Goal: Go to known website: Go to known website

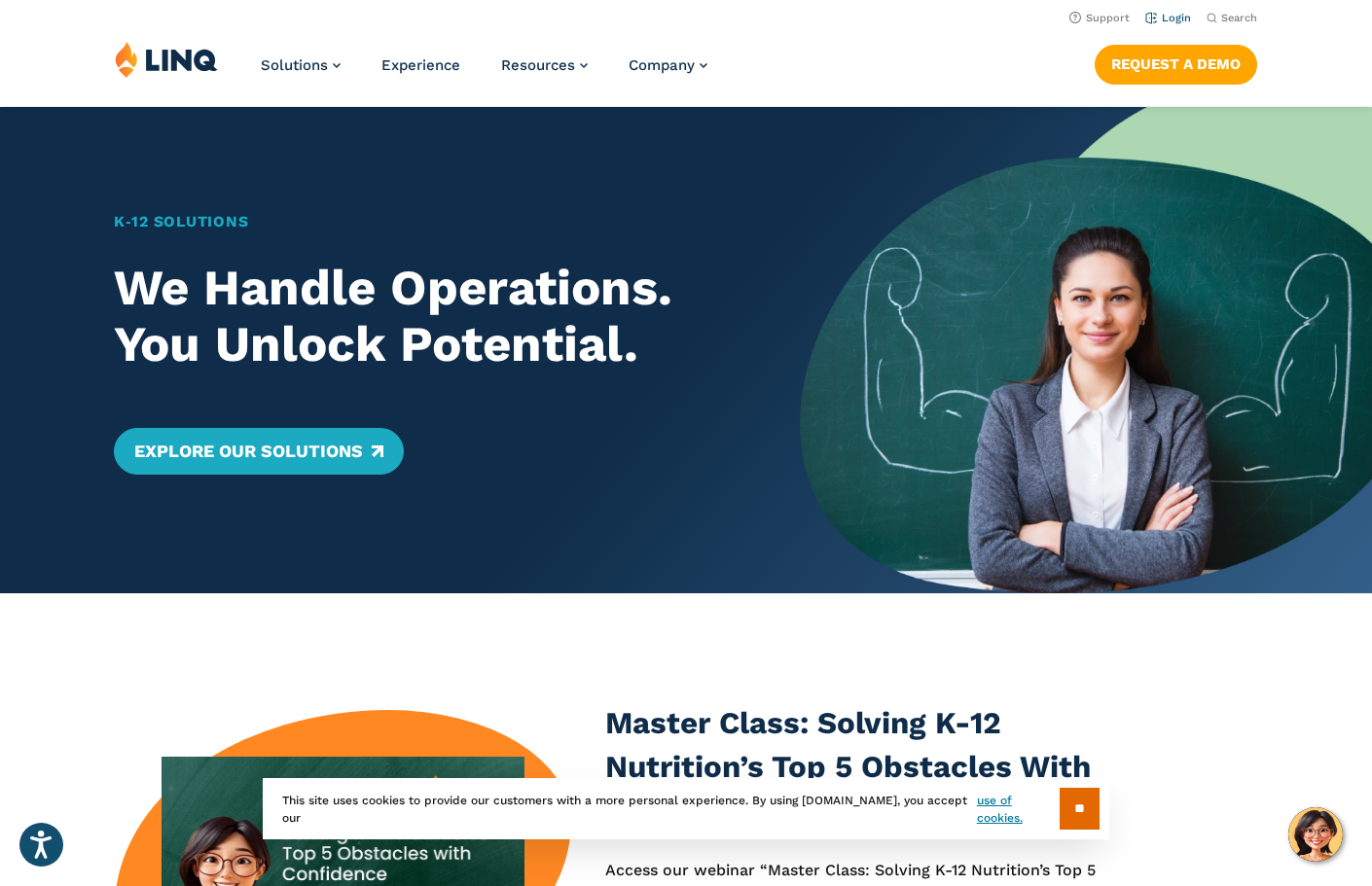
click at [1180, 17] on link "Login" at bounding box center [1167, 18] width 46 height 13
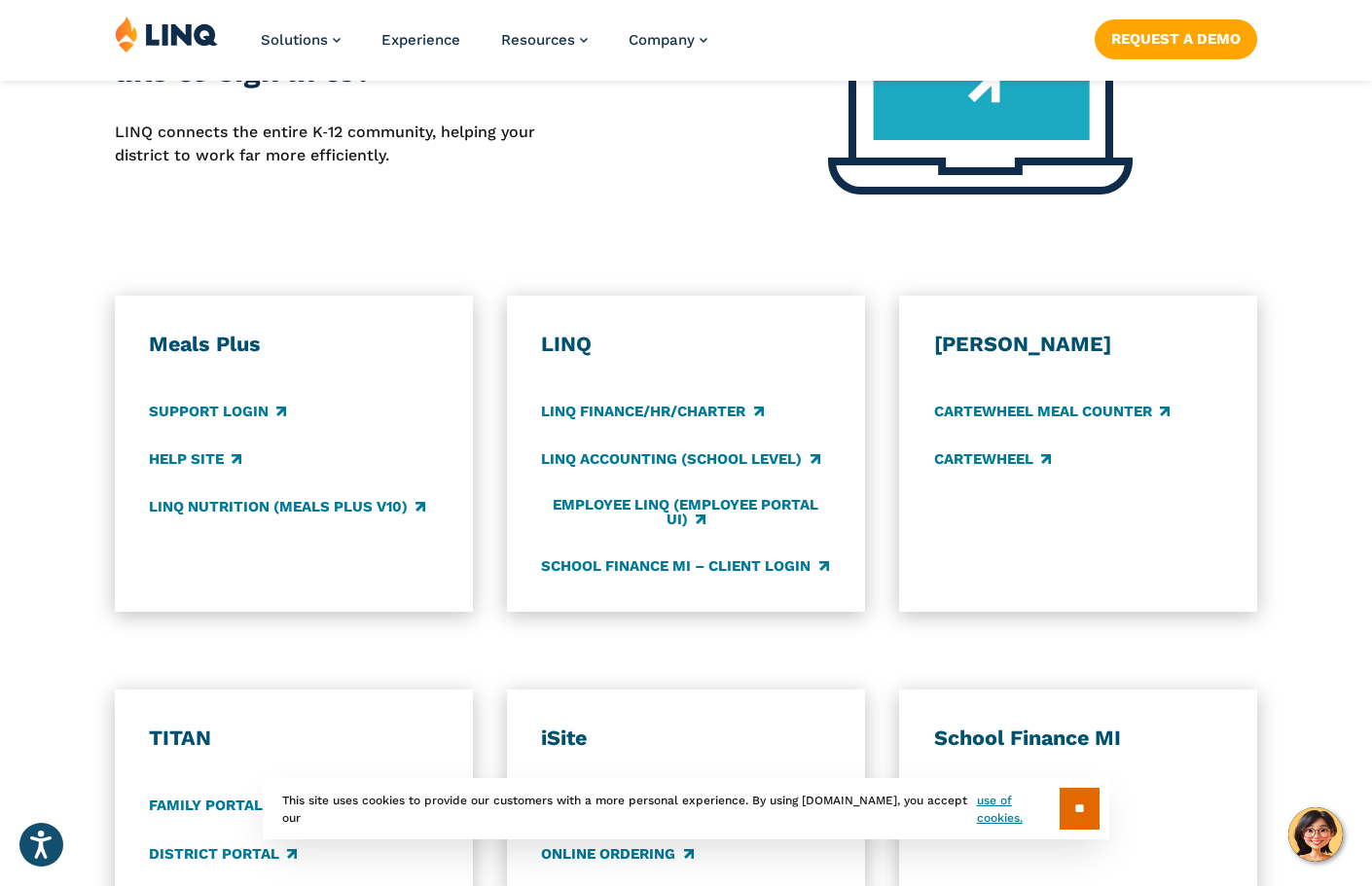
scroll to position [958, 0]
click at [242, 329] on h3 "Meals Plus" at bounding box center [293, 342] width 289 height 27
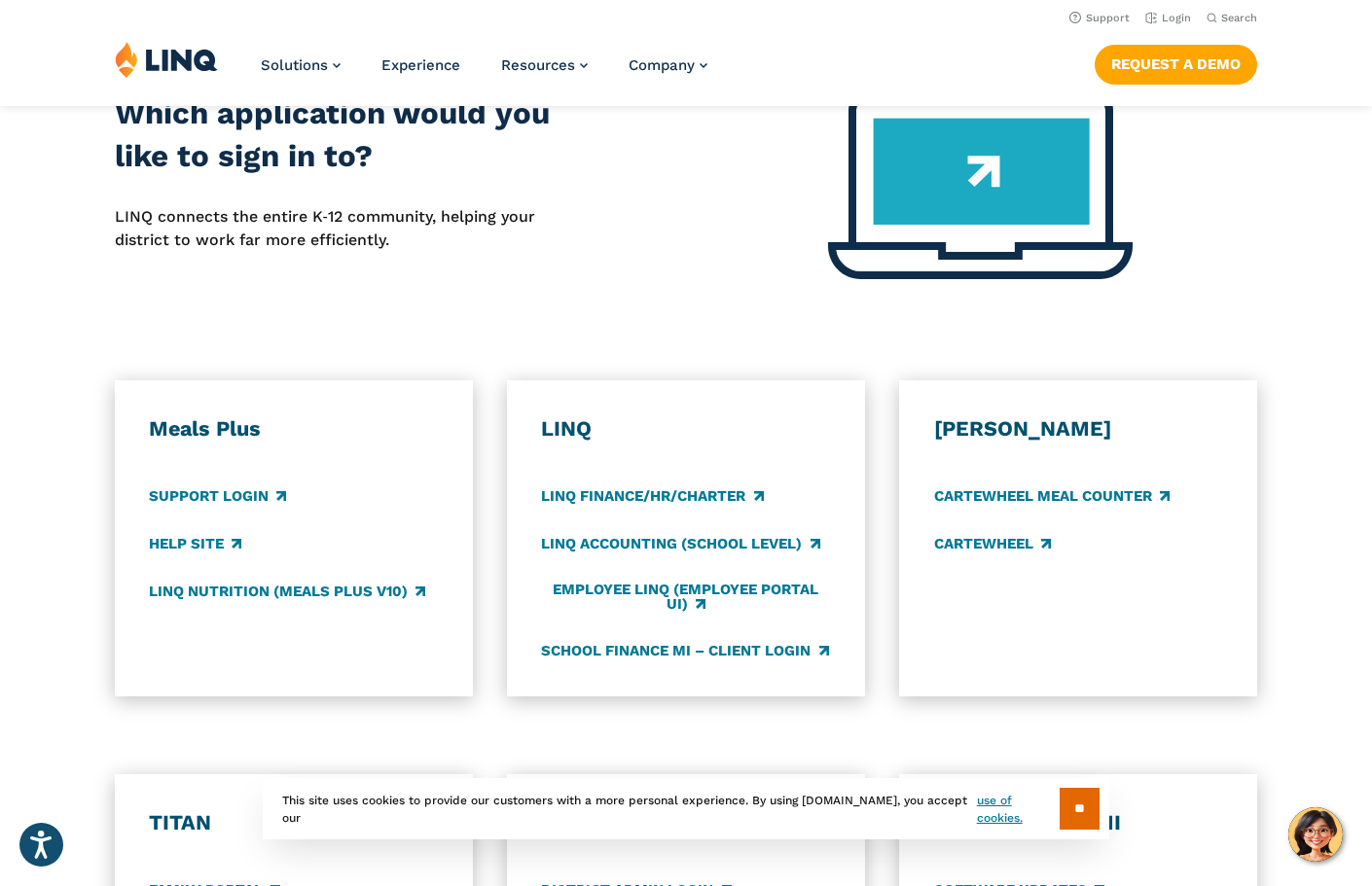
scroll to position [844, 0]
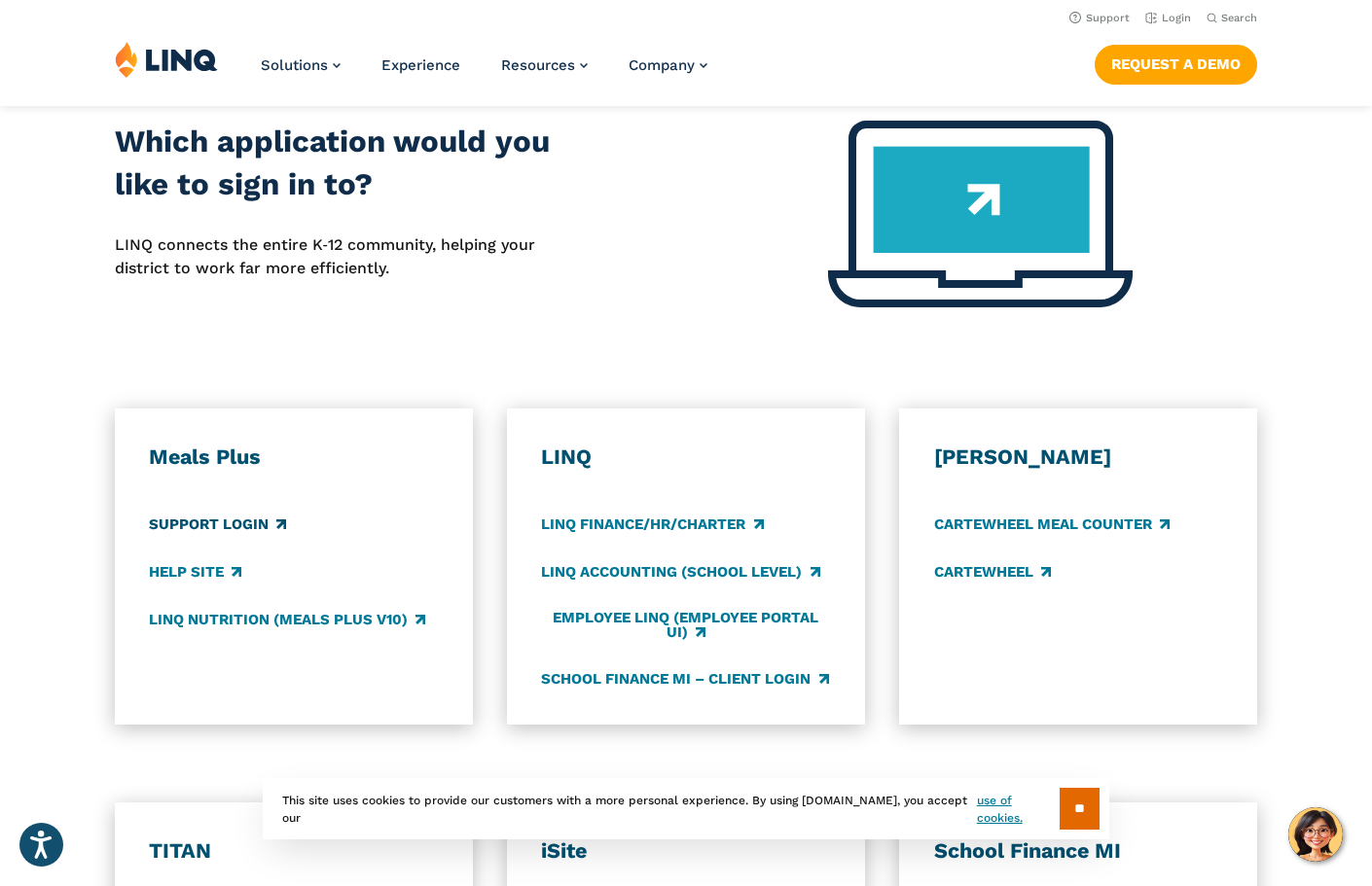
click at [230, 514] on link "Support Login" at bounding box center [217, 524] width 137 height 21
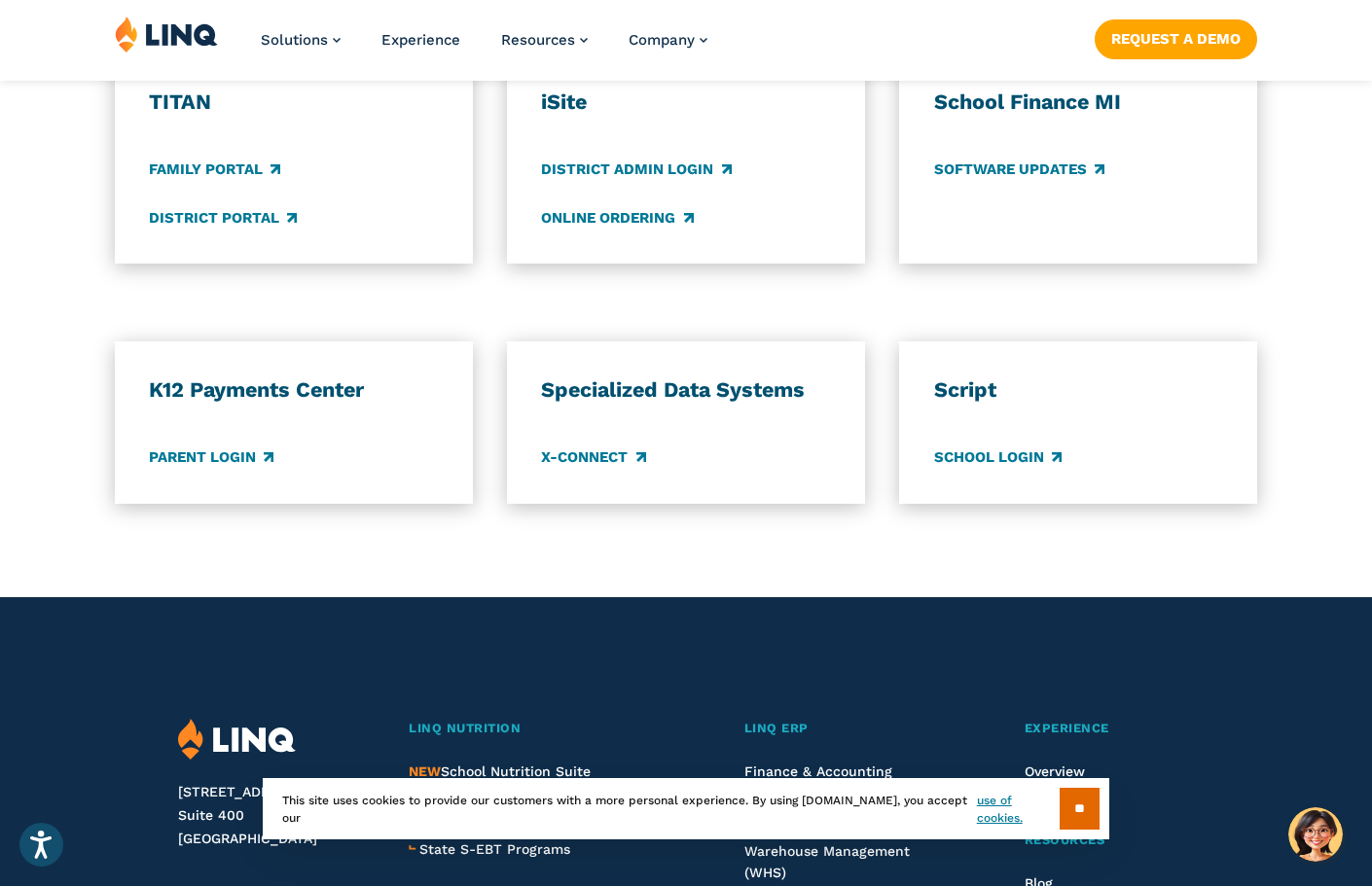
scroll to position [1596, 0]
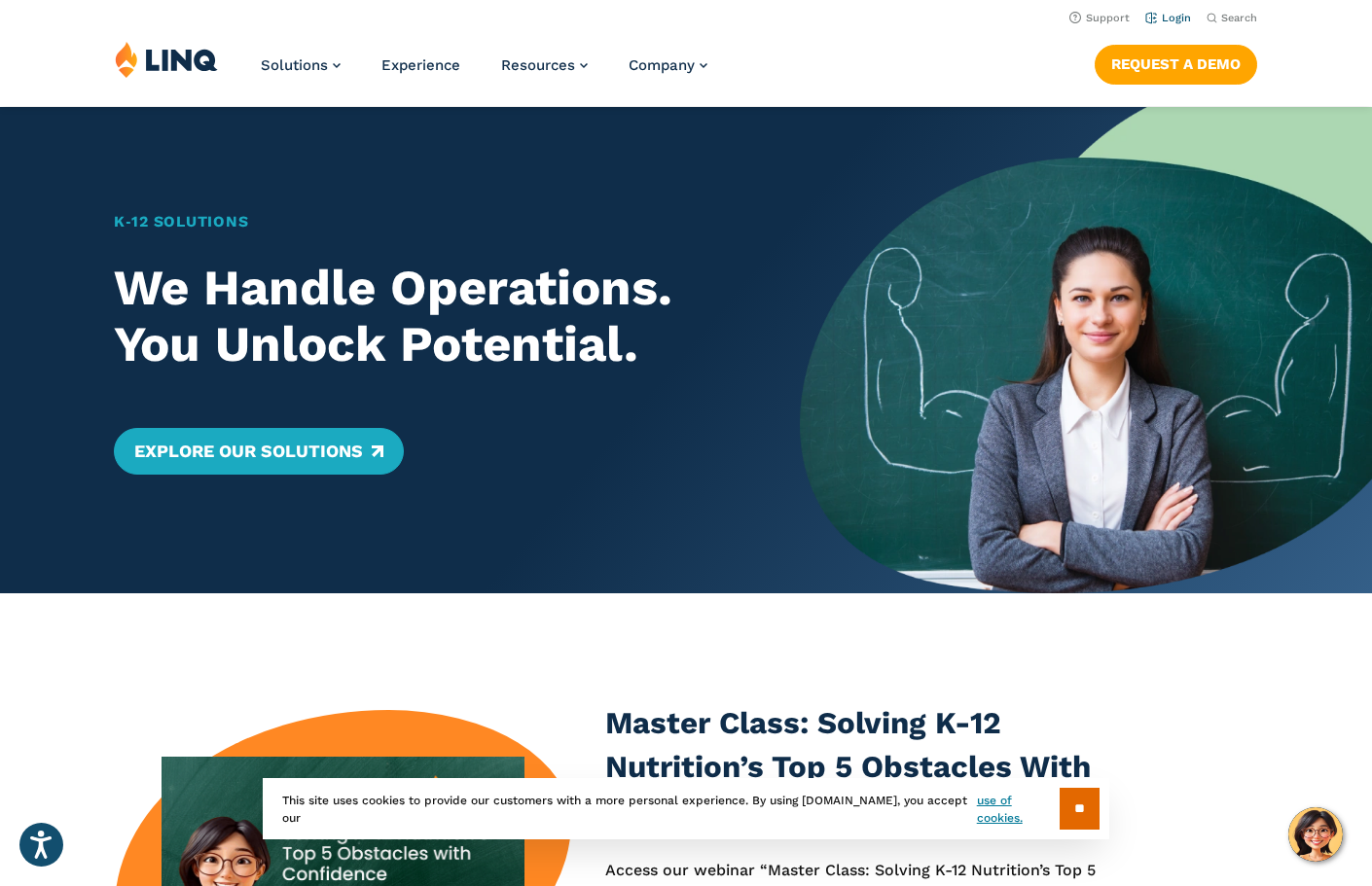
click at [1167, 19] on link "Login" at bounding box center [1167, 18] width 46 height 13
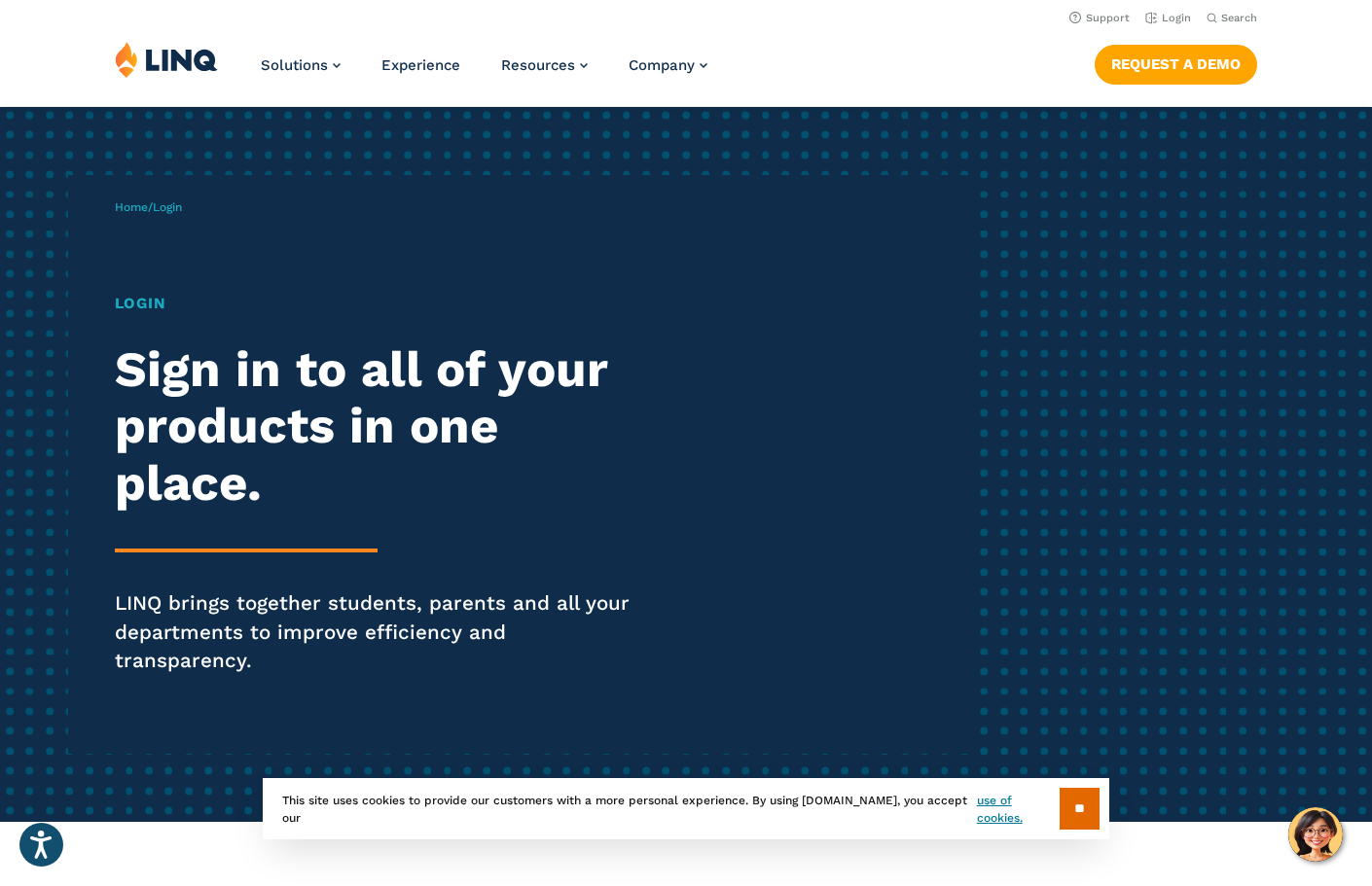
click at [129, 313] on h1 "Login" at bounding box center [378, 302] width 528 height 22
click at [182, 206] on span "Login" at bounding box center [167, 208] width 29 height 14
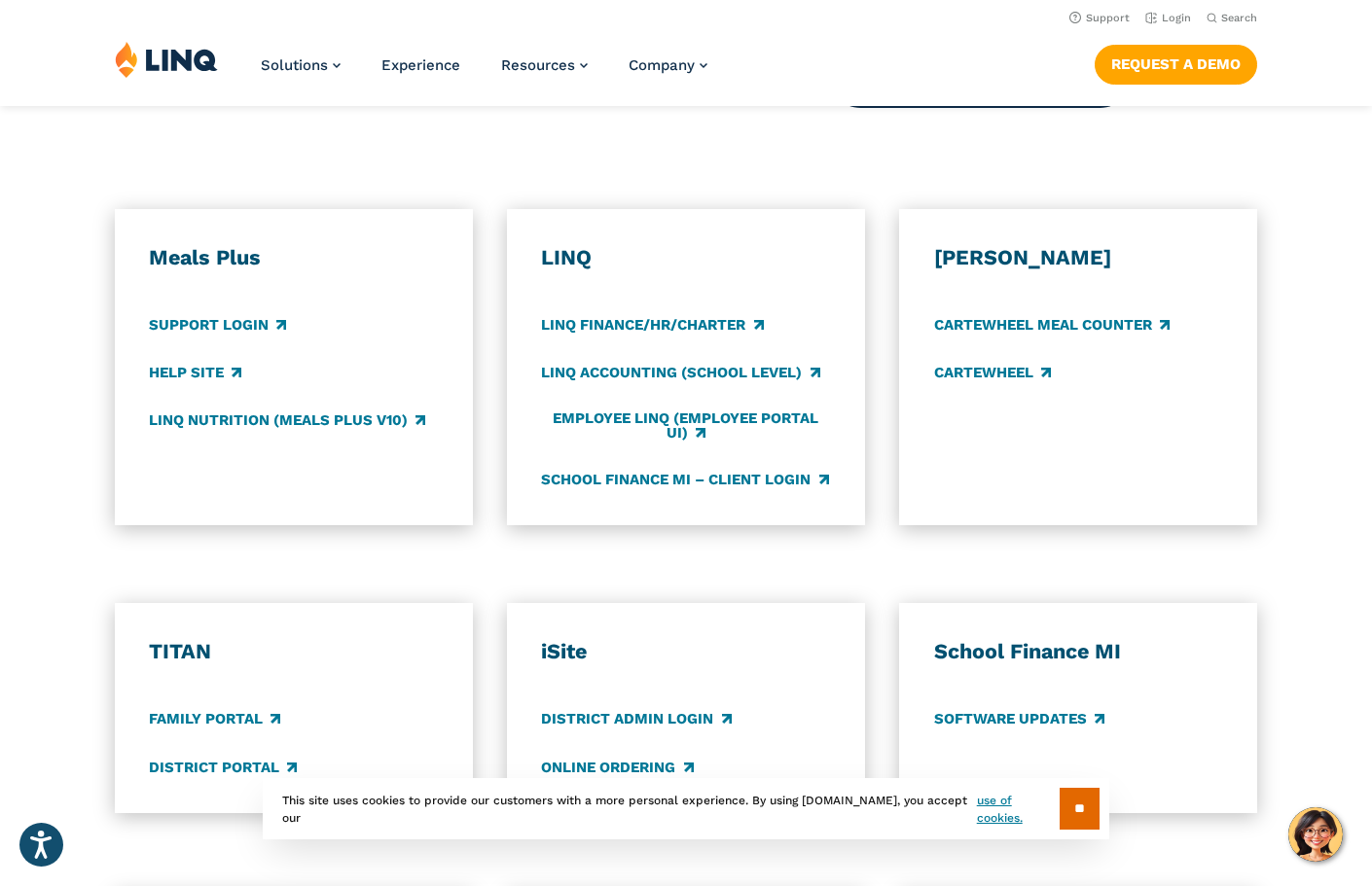
scroll to position [1041, 0]
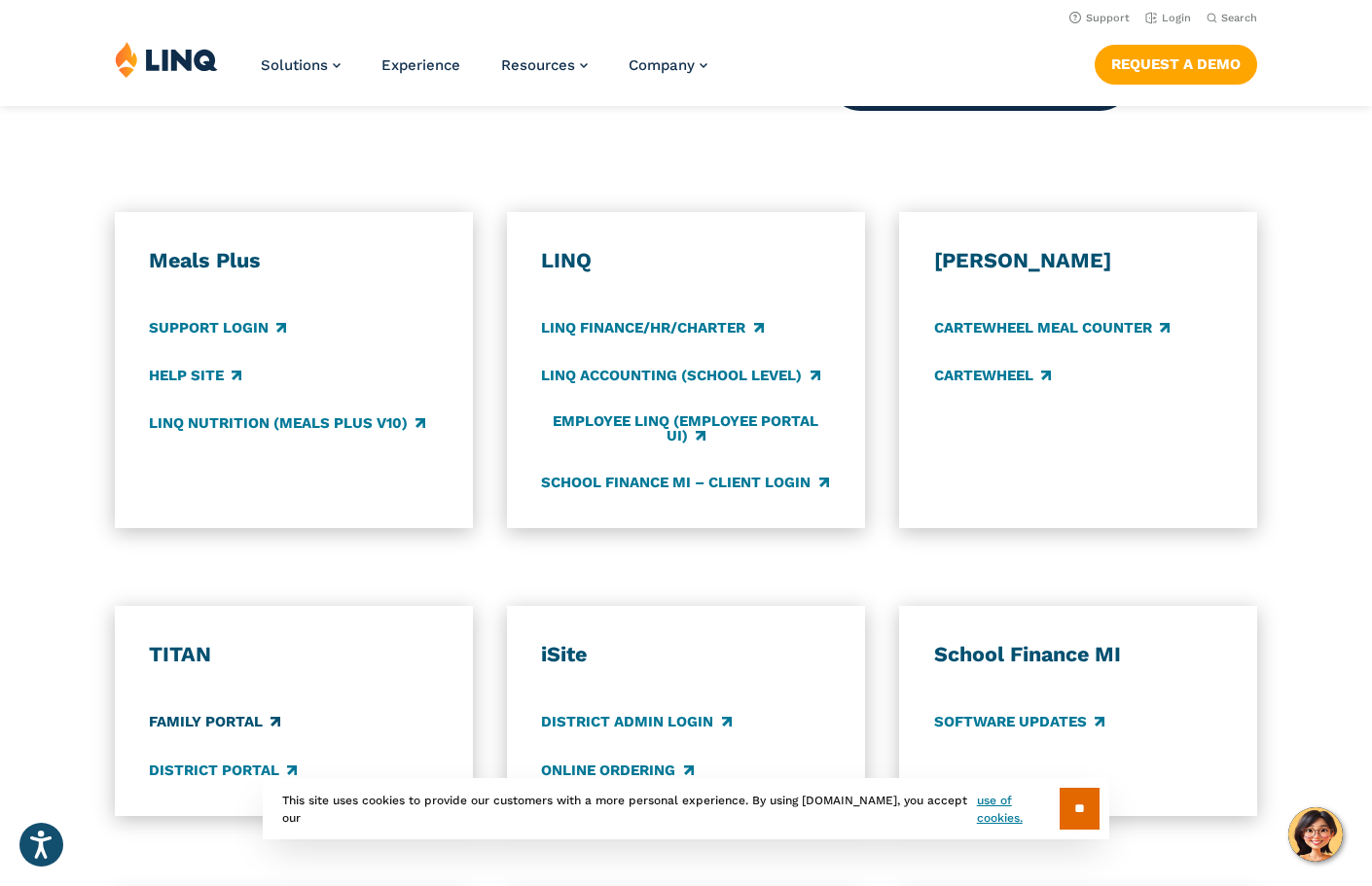
click at [247, 712] on link "Family Portal" at bounding box center [215, 722] width 132 height 21
